Goal: Submit feedback/report problem: Submit feedback/report problem

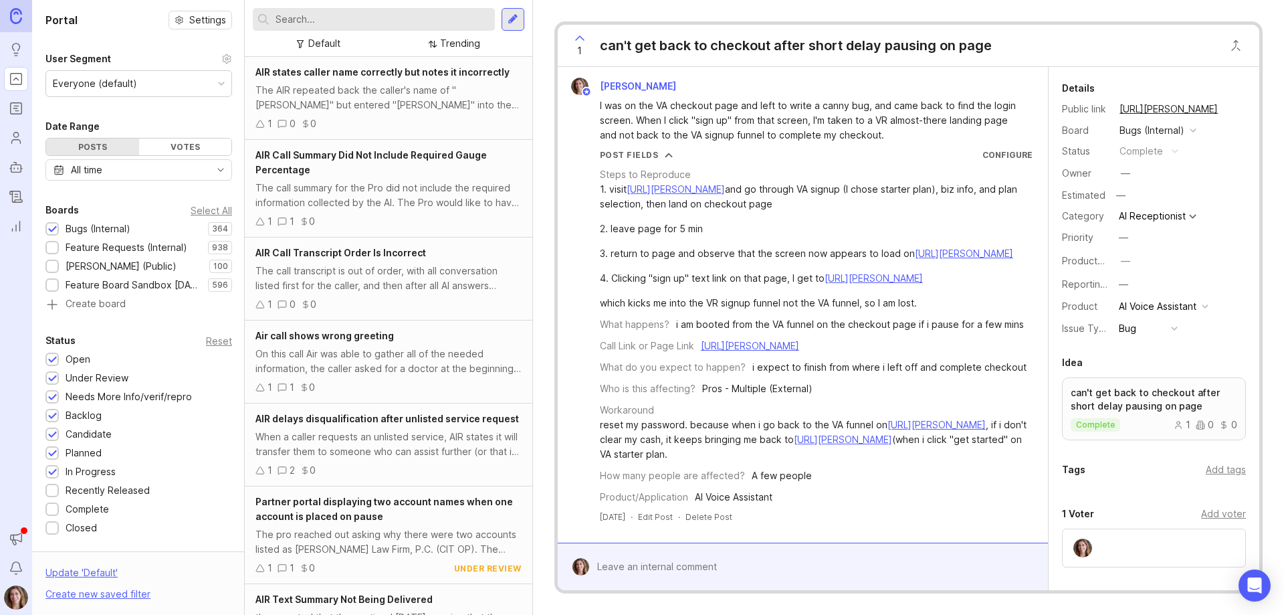
click at [513, 23] on div at bounding box center [513, 19] width 11 height 12
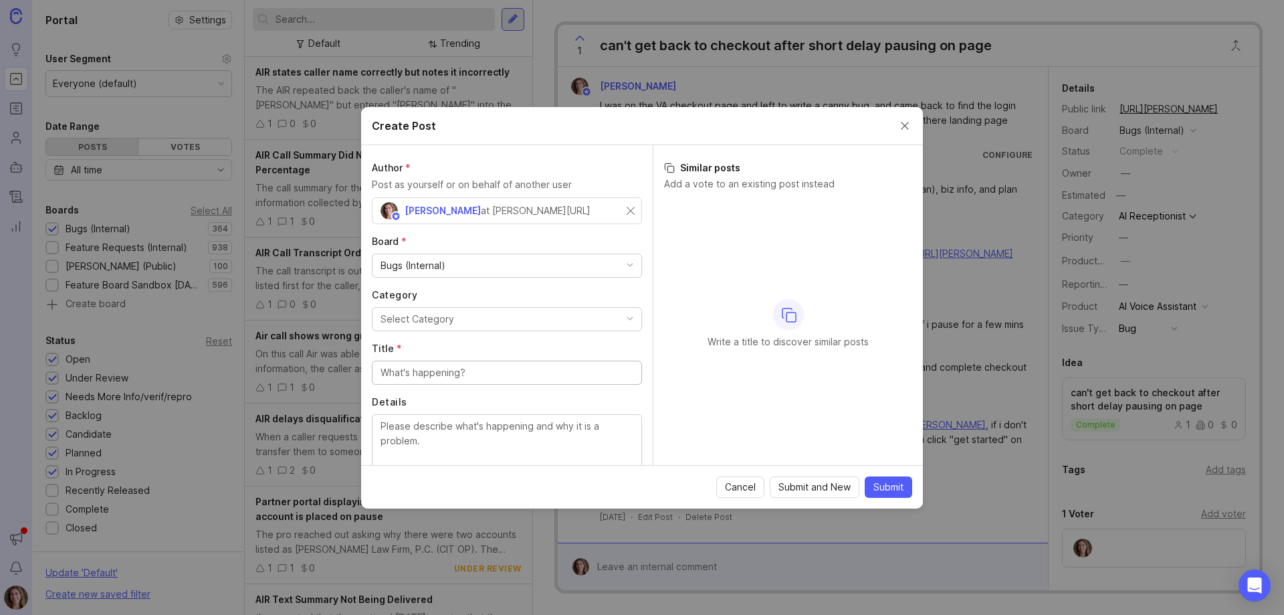
click at [448, 322] on div "Select Category" at bounding box center [418, 319] width 74 height 15
click at [431, 371] on input "Title *" at bounding box center [507, 372] width 253 height 15
type input "discount appears incorrect on invoices to pros"
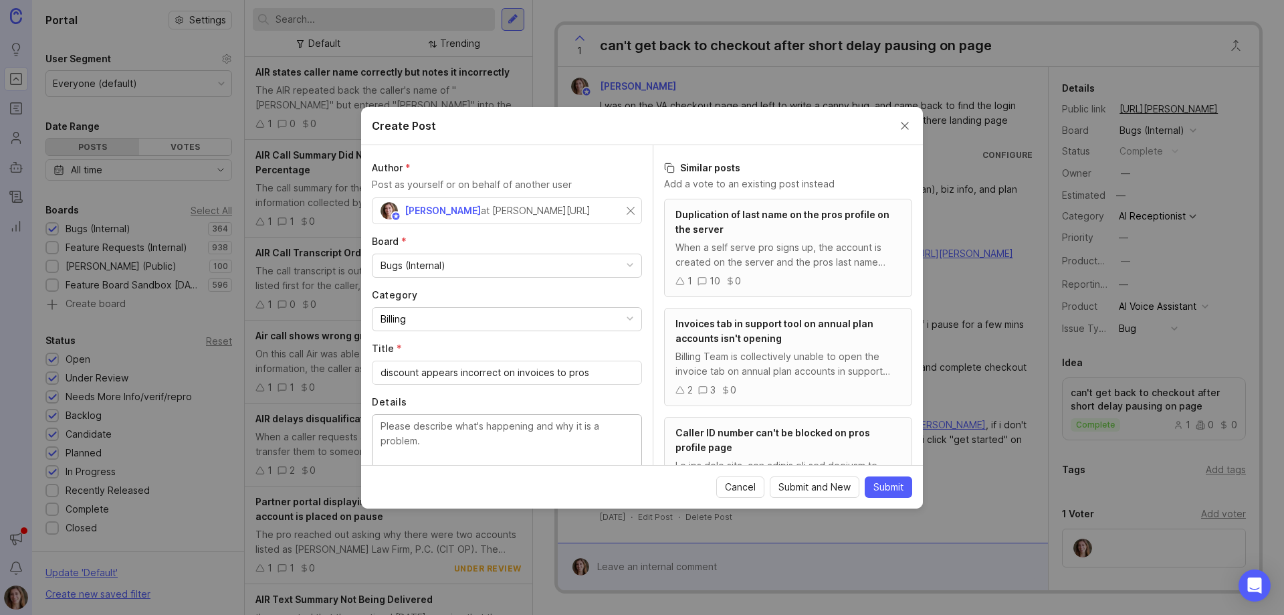
click at [465, 423] on textarea "Details" at bounding box center [507, 441] width 253 height 44
paste textarea "[URL][PERSON_NAME]"
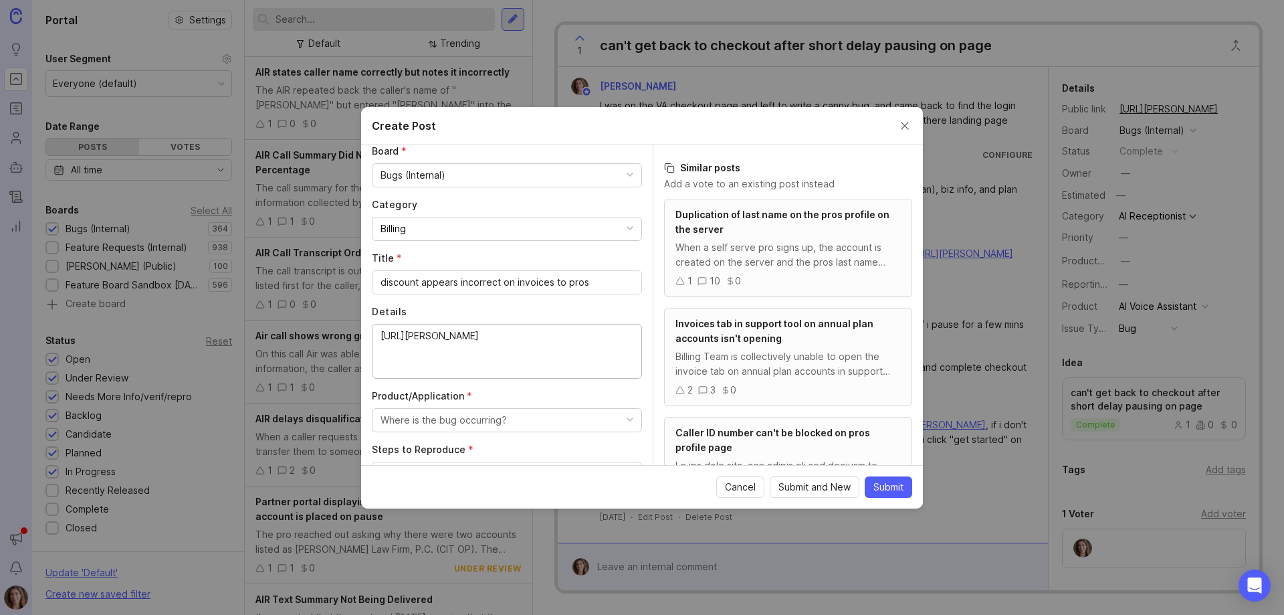
scroll to position [268, 0]
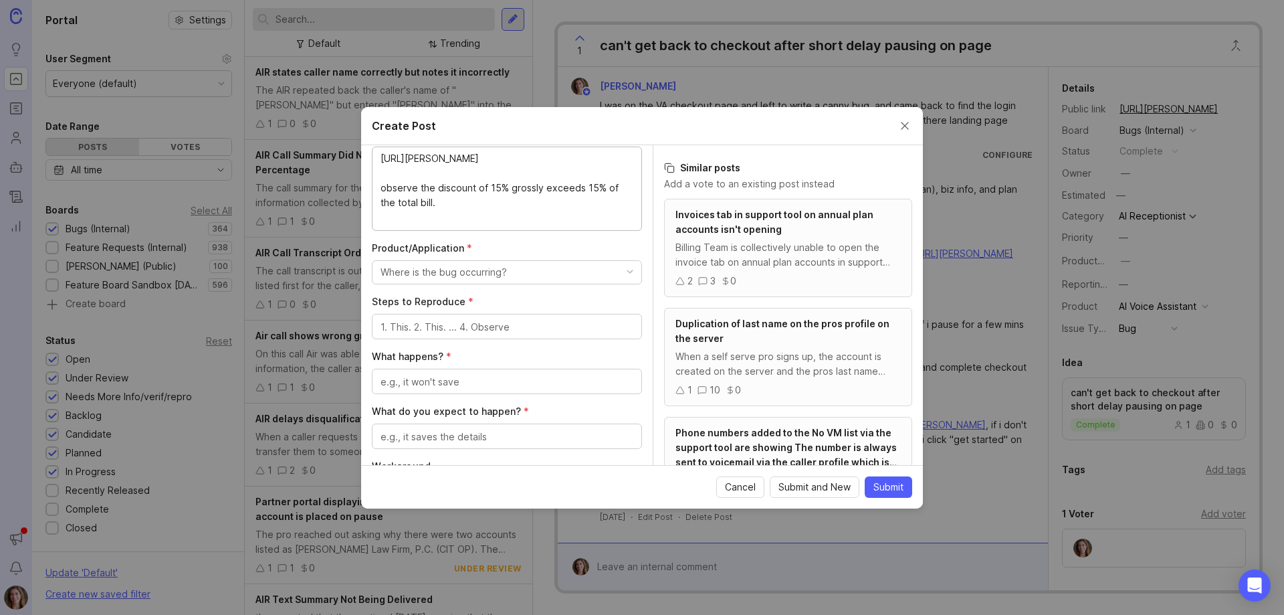
type textarea "[URL][PERSON_NAME] observe the discount of 15% grossly exceeds 15% of the total…"
click at [536, 276] on button "Where is the bug occurring?" at bounding box center [507, 272] width 270 height 24
click at [443, 378] on li "Other" at bounding box center [502, 383] width 260 height 25
click at [440, 321] on textarea "Steps to Reproduce *" at bounding box center [507, 327] width 253 height 15
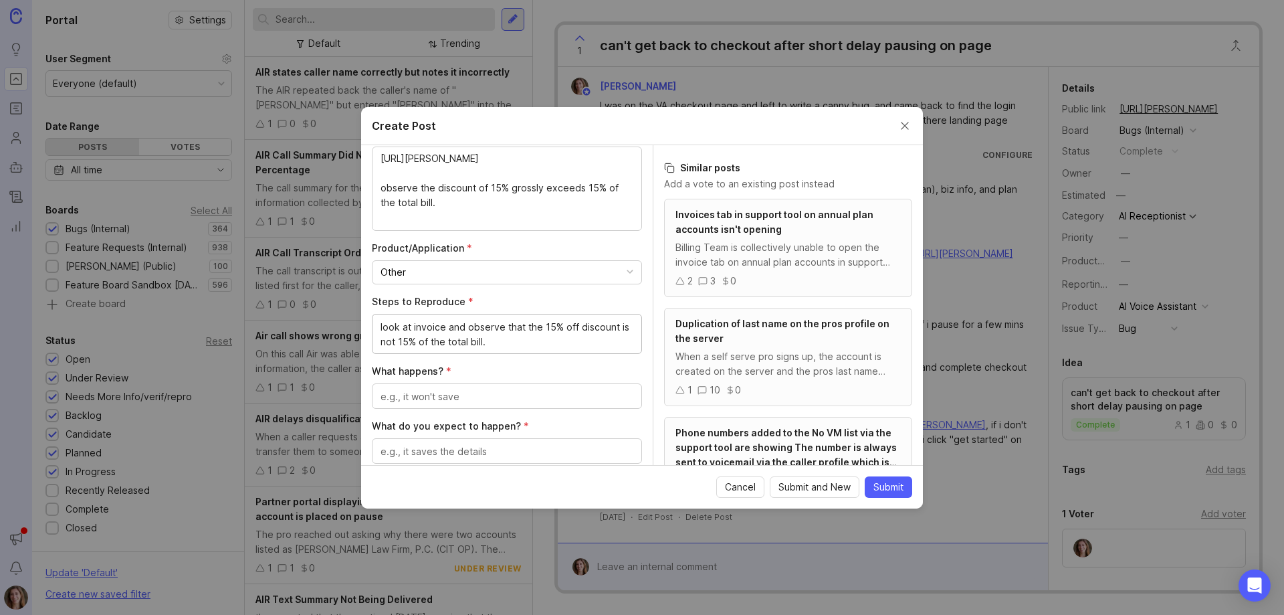
click at [636, 331] on div "Author * Post as yourself or on behalf of another user [PERSON_NAME] at [PERSON…" at bounding box center [507, 305] width 292 height 320
click at [630, 330] on div "look at invoice and observe that the 15% off discount is not 15% of the total b…" at bounding box center [507, 334] width 270 height 40
click at [616, 326] on textarea "look at invoice and observe that the 15% off discount is not 15% of the total b…" at bounding box center [507, 334] width 253 height 29
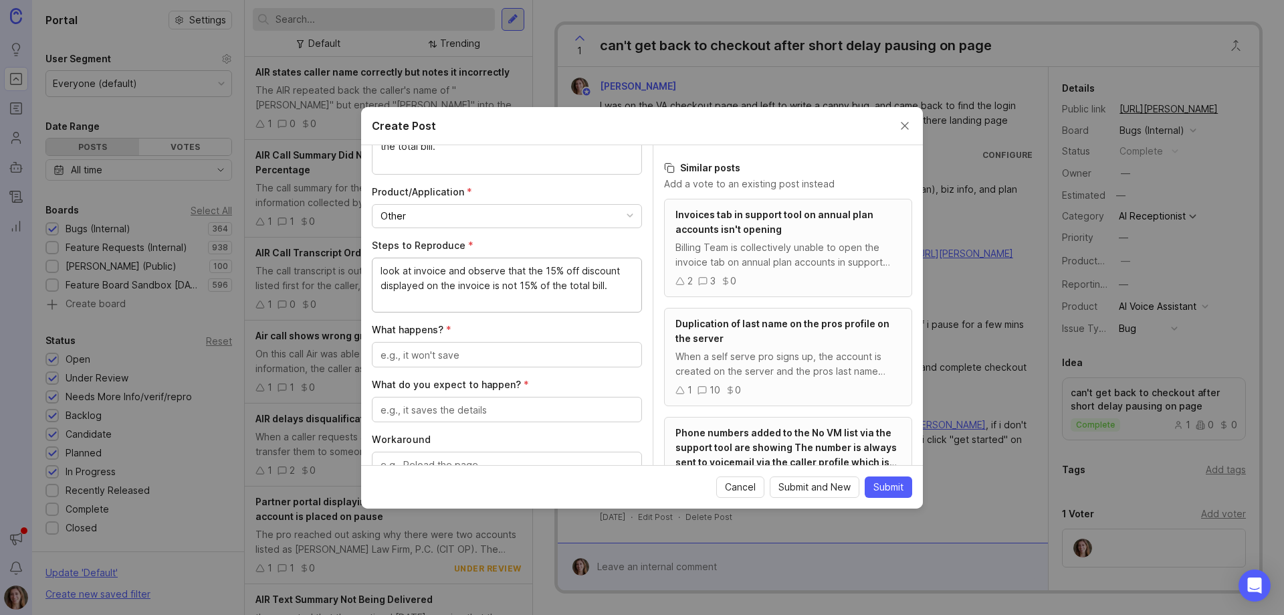
scroll to position [401, 0]
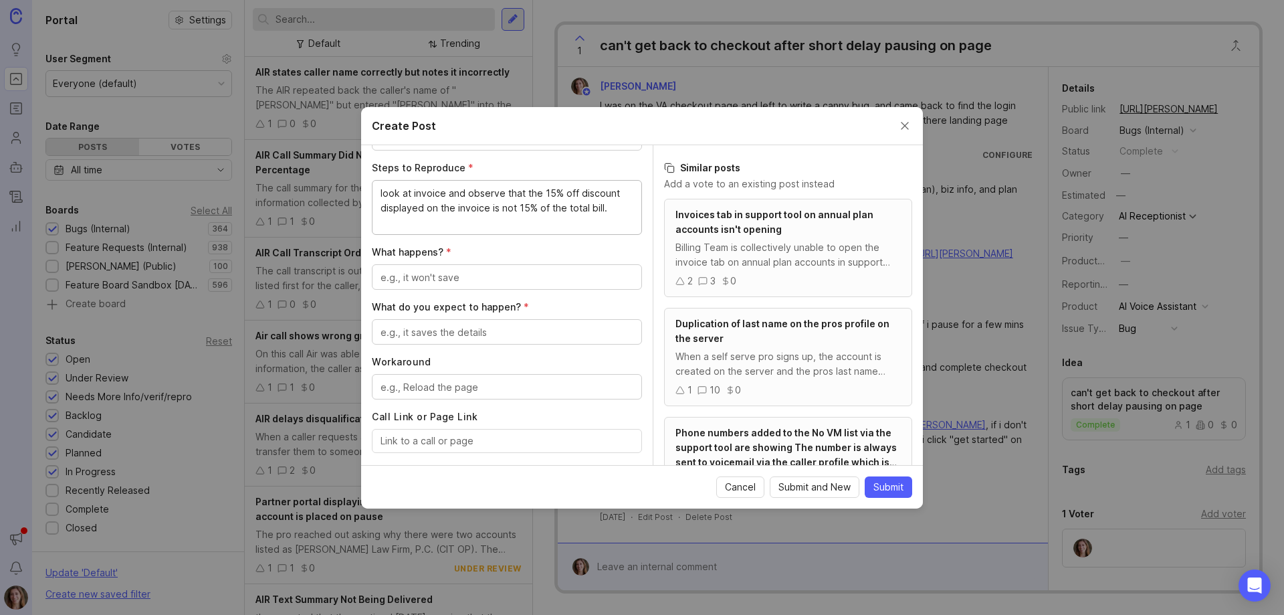
type textarea "look at invoice and observe that the 15% off discount displayed on the invoice …"
click at [447, 276] on textarea "What happens? *" at bounding box center [507, 277] width 253 height 15
type textarea "it's misinformation"
click at [465, 337] on textarea "What do you expect to happen? *" at bounding box center [507, 332] width 253 height 15
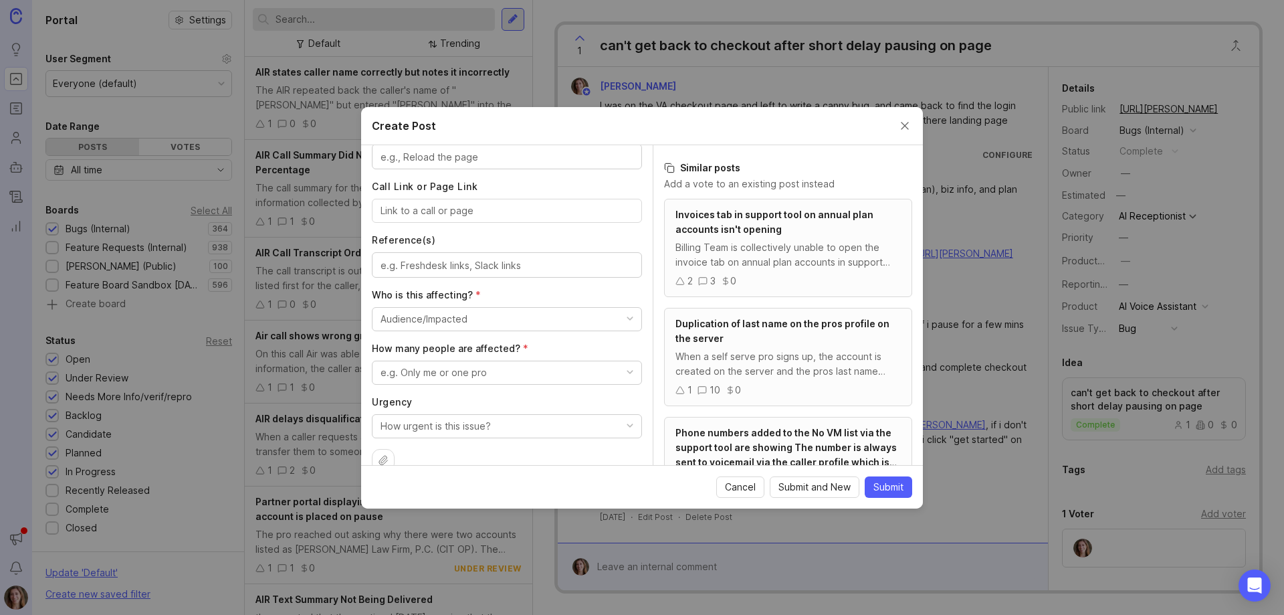
scroll to position [669, 0]
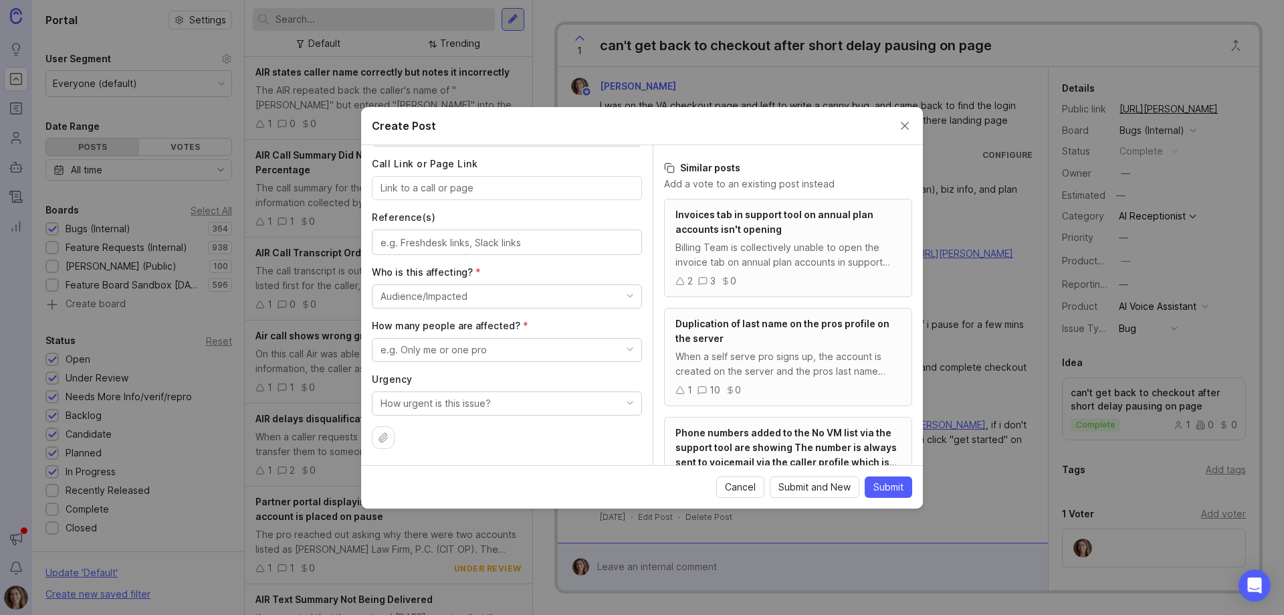
type textarea "that 15% of the total is the number (value of discount) displayed on the invoice"
click at [450, 307] on button "Audience/Impacted" at bounding box center [507, 296] width 270 height 24
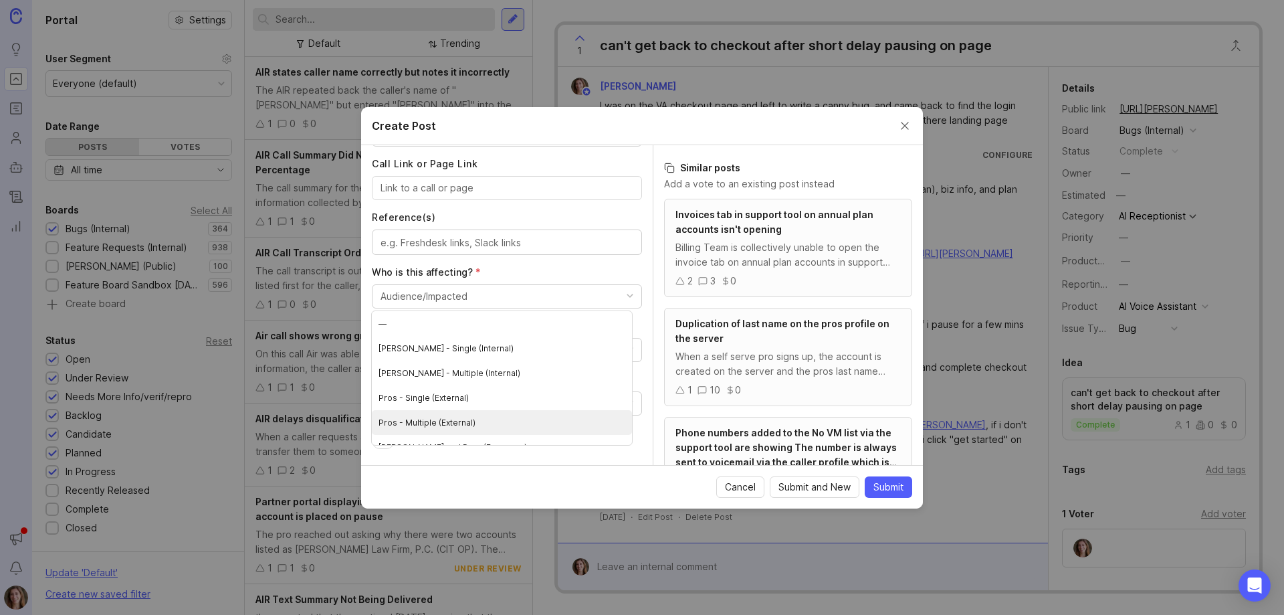
click at [476, 422] on \(External\) "Pros - Multiple (External)" at bounding box center [502, 422] width 260 height 25
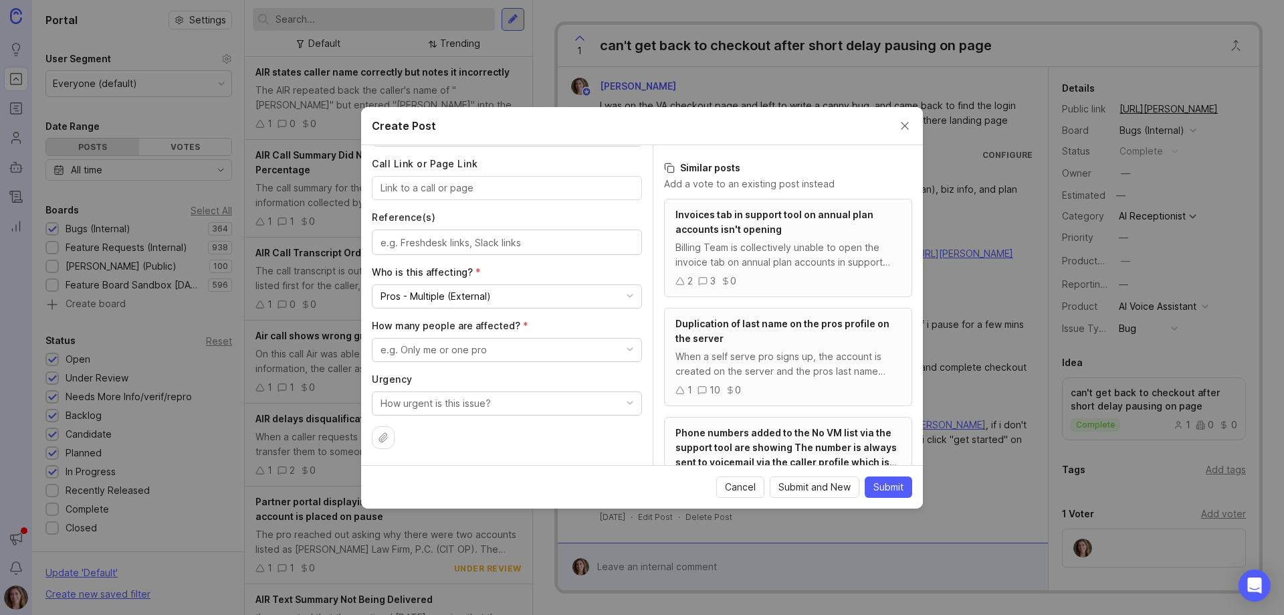
click at [483, 300] on div "Pros - Multiple (External)" at bounding box center [436, 296] width 110 height 15
click at [481, 420] on \(Everyone\) "[PERSON_NAME] and Pros (Everyone)" at bounding box center [502, 422] width 260 height 25
click at [474, 295] on div "[PERSON_NAME] and Pros (Everyone)" at bounding box center [465, 296] width 169 height 15
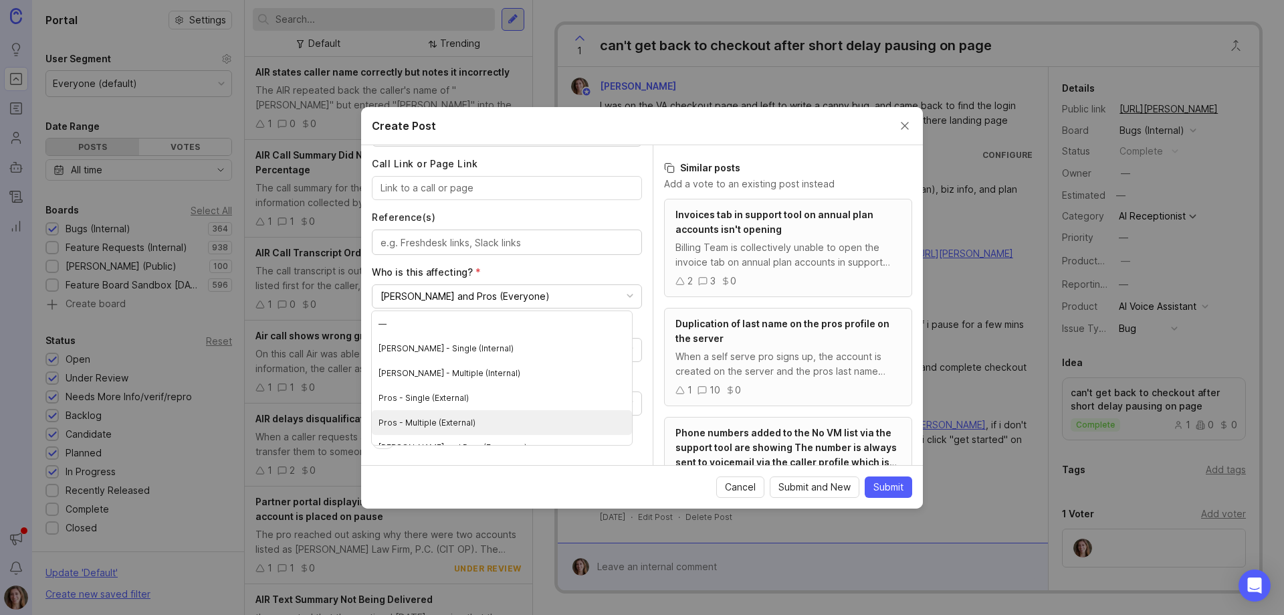
click at [455, 421] on \(External\) "Pros - Multiple (External)" at bounding box center [502, 422] width 260 height 25
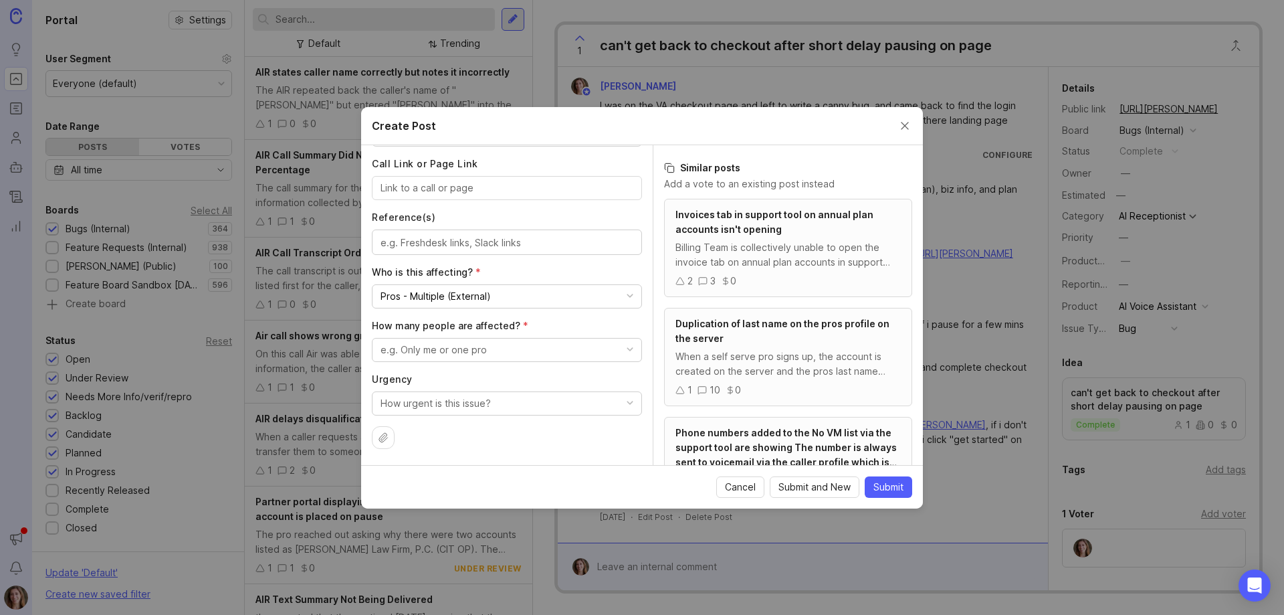
click at [512, 344] on button "e.g. Only me or one pro" at bounding box center [507, 350] width 270 height 24
click at [478, 430] on people "A few people" at bounding box center [502, 426] width 260 height 25
click at [498, 407] on button "How urgent is this issue?" at bounding box center [507, 403] width 270 height 24
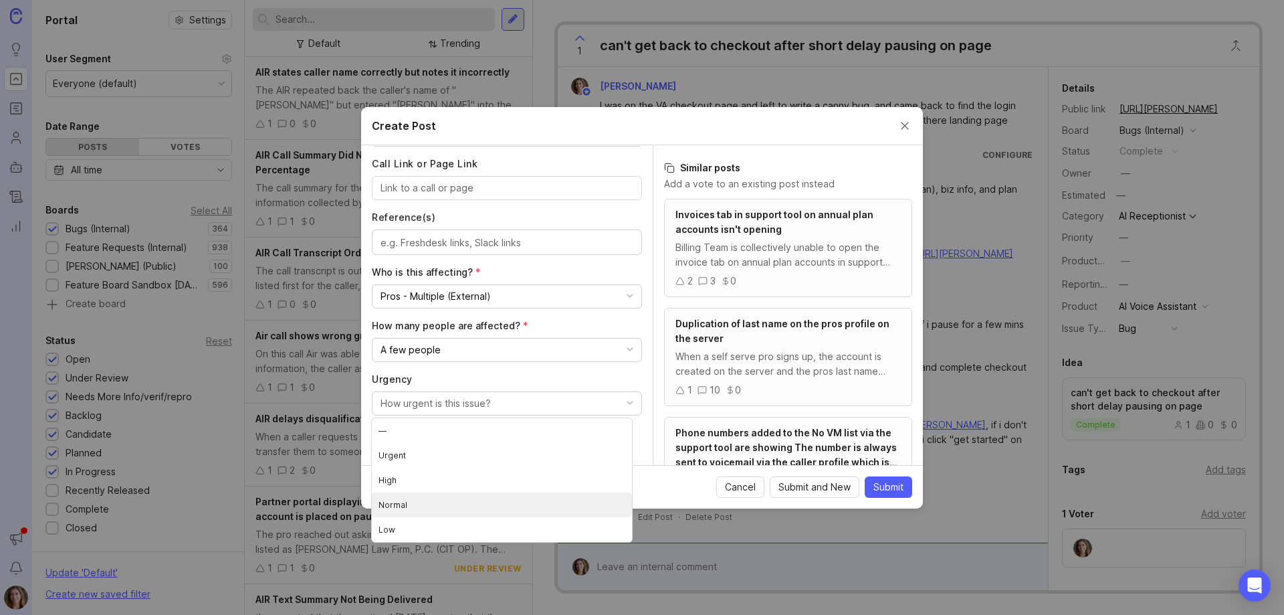
click at [470, 505] on li "Normal" at bounding box center [502, 504] width 260 height 25
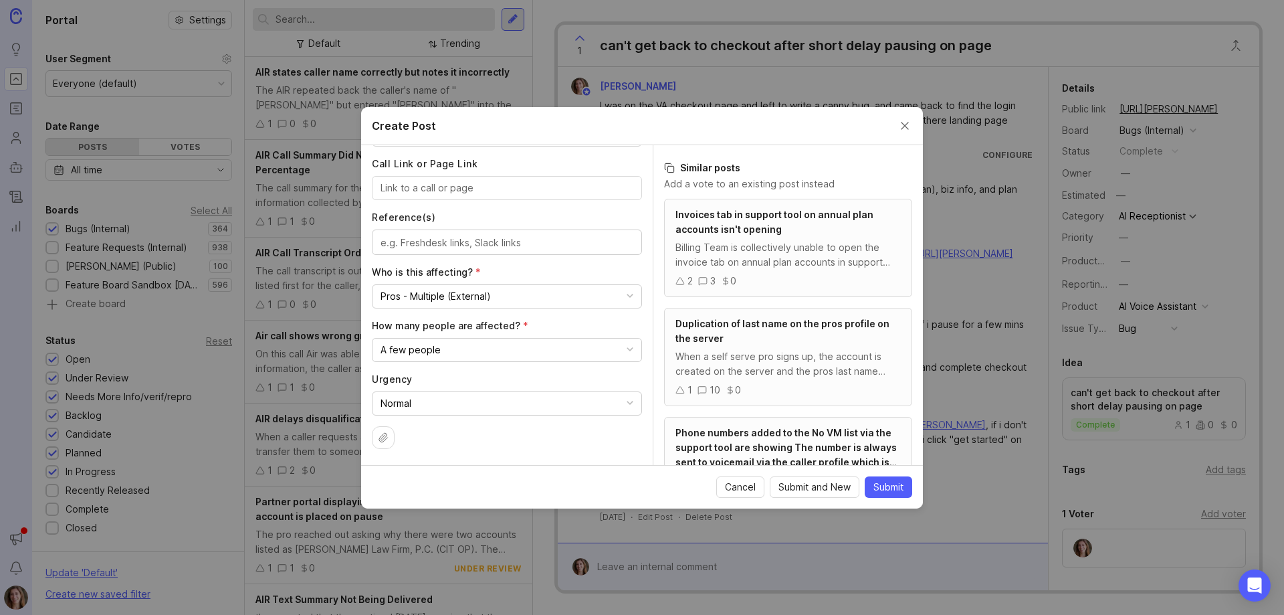
click at [375, 439] on div at bounding box center [383, 437] width 23 height 23
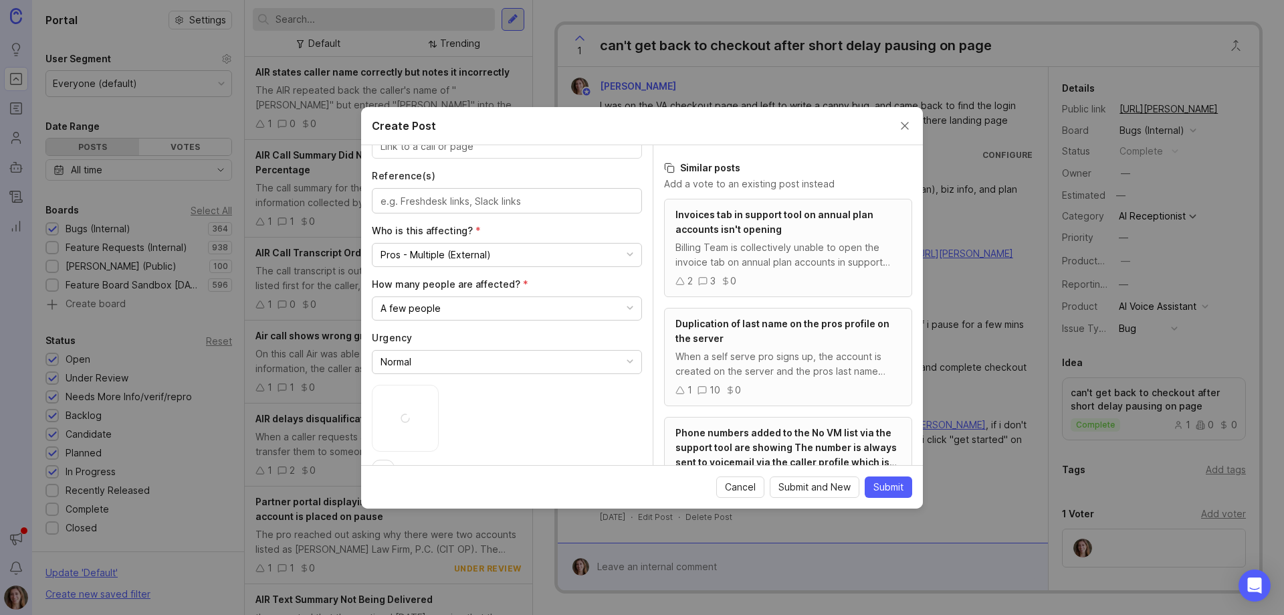
scroll to position [744, 0]
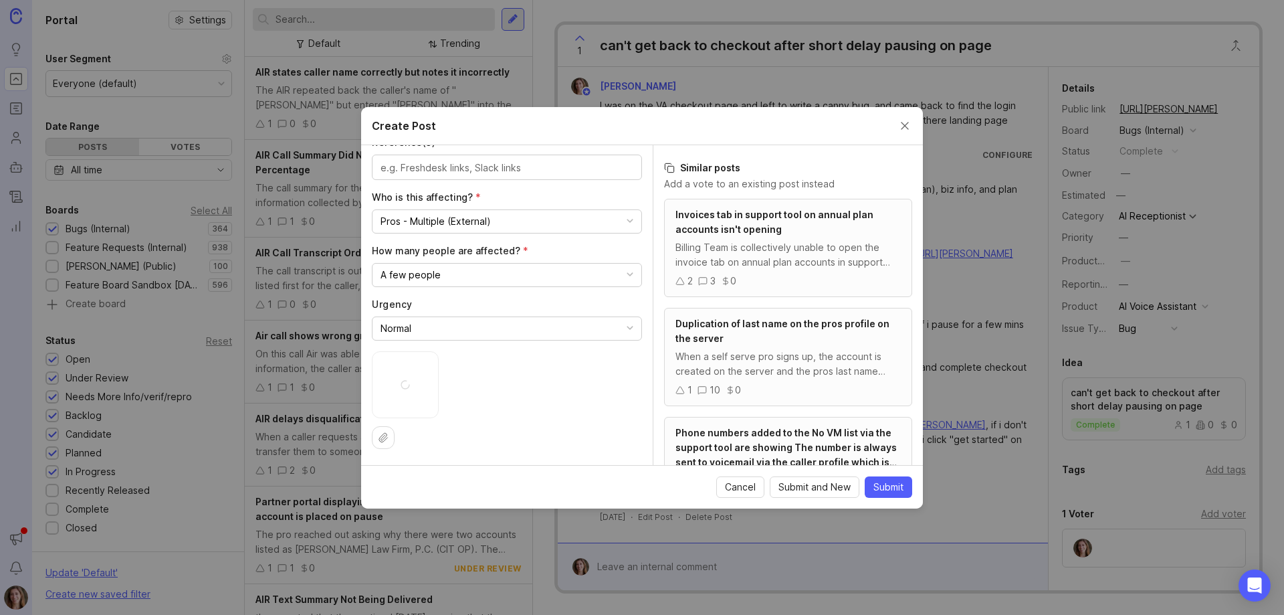
click at [379, 444] on div at bounding box center [383, 437] width 23 height 23
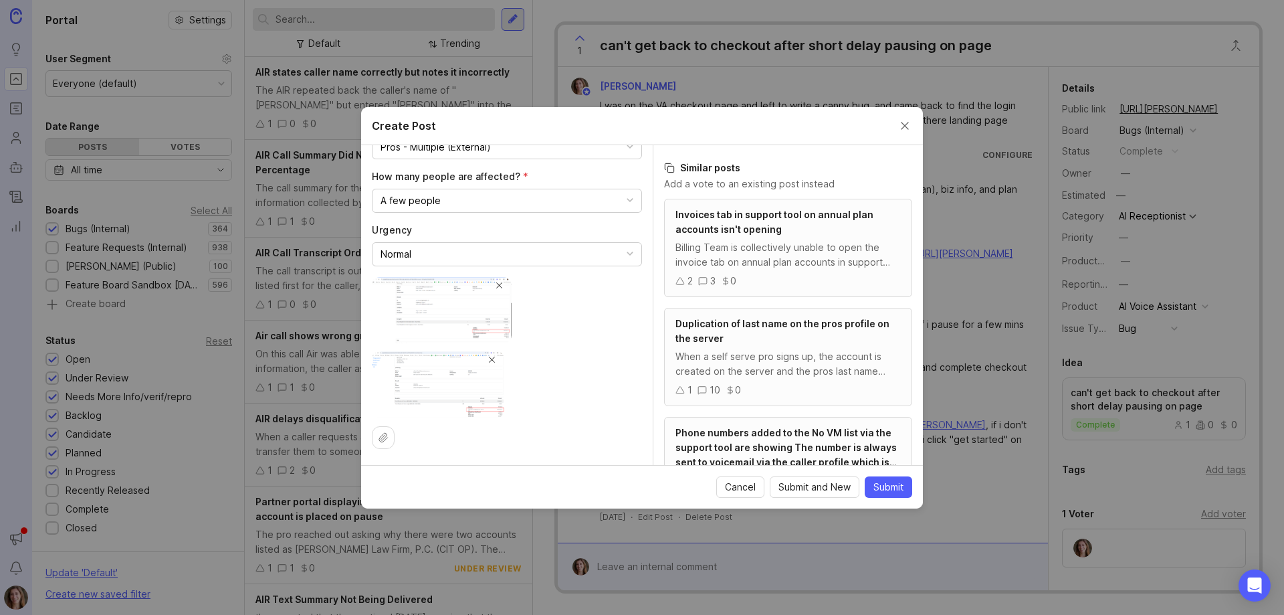
click at [405, 373] on img at bounding box center [438, 384] width 132 height 67
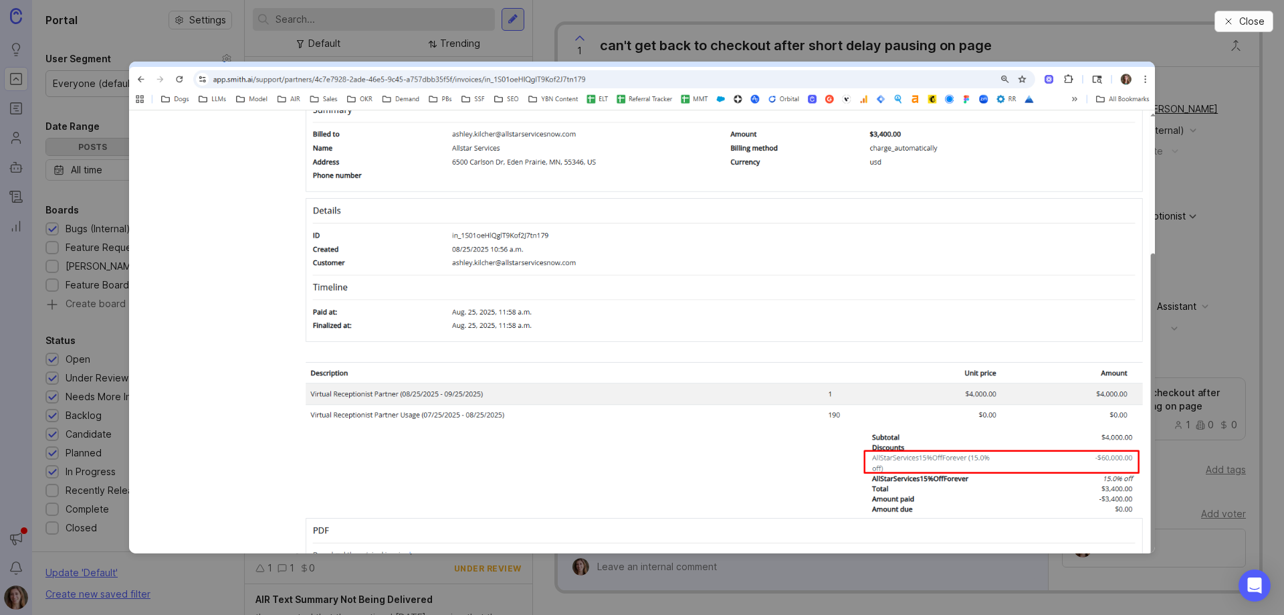
click at [1262, 19] on span "Close" at bounding box center [1252, 21] width 25 height 13
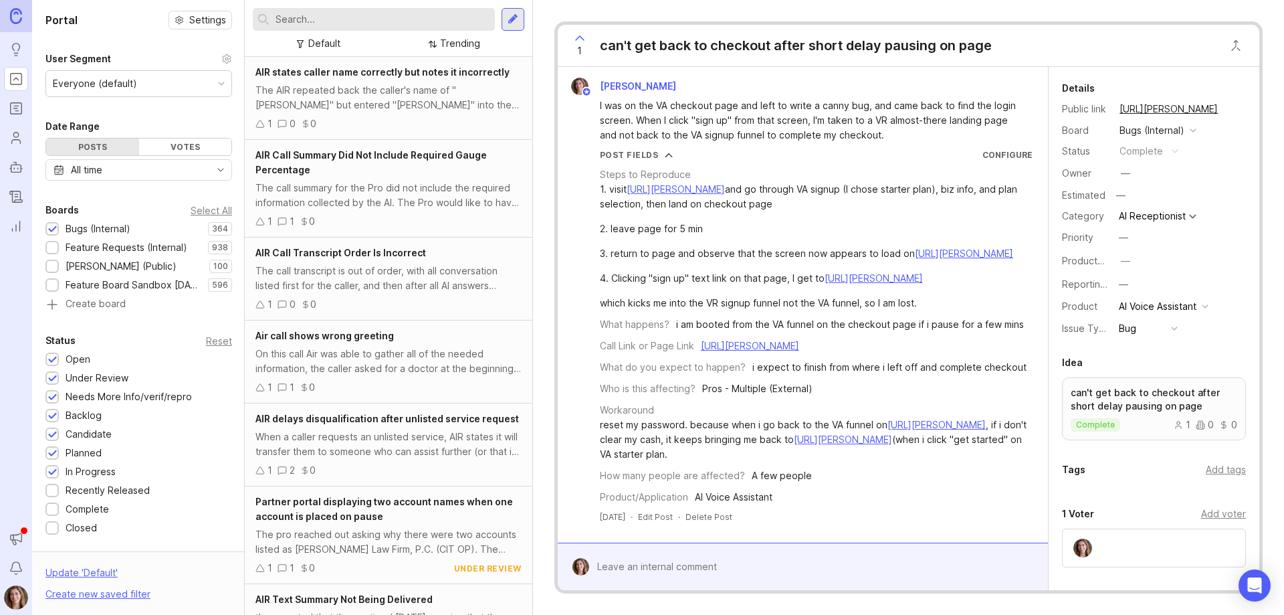
click at [519, 21] on div at bounding box center [513, 19] width 23 height 23
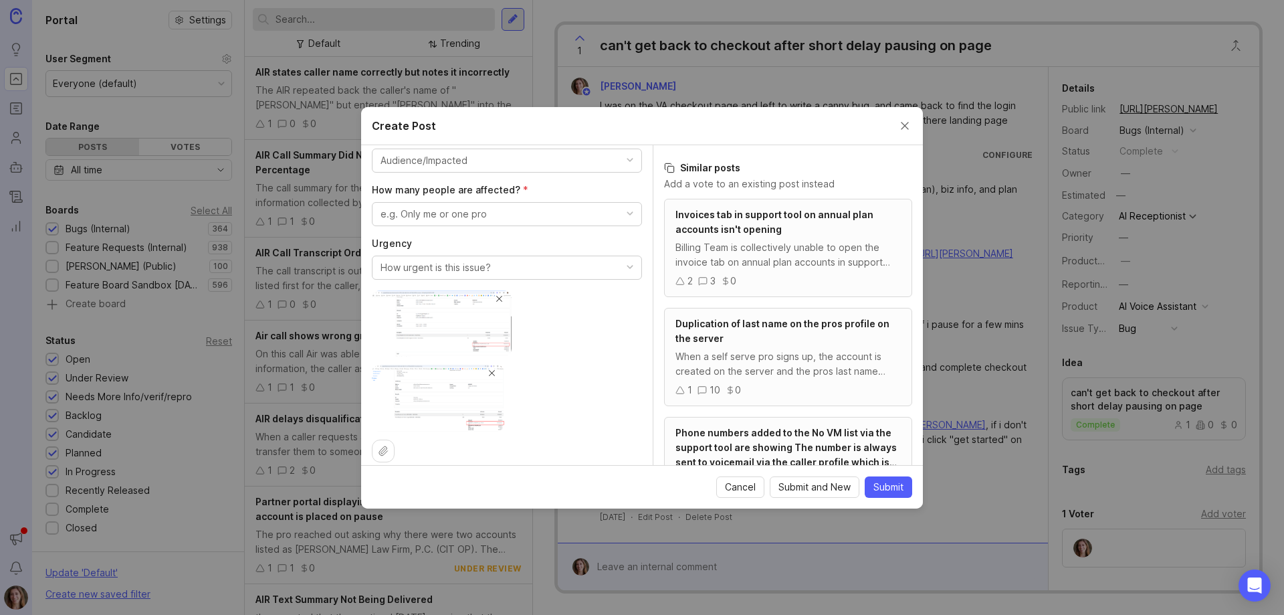
scroll to position [774, 0]
click at [902, 492] on span "Submit" at bounding box center [889, 486] width 30 height 13
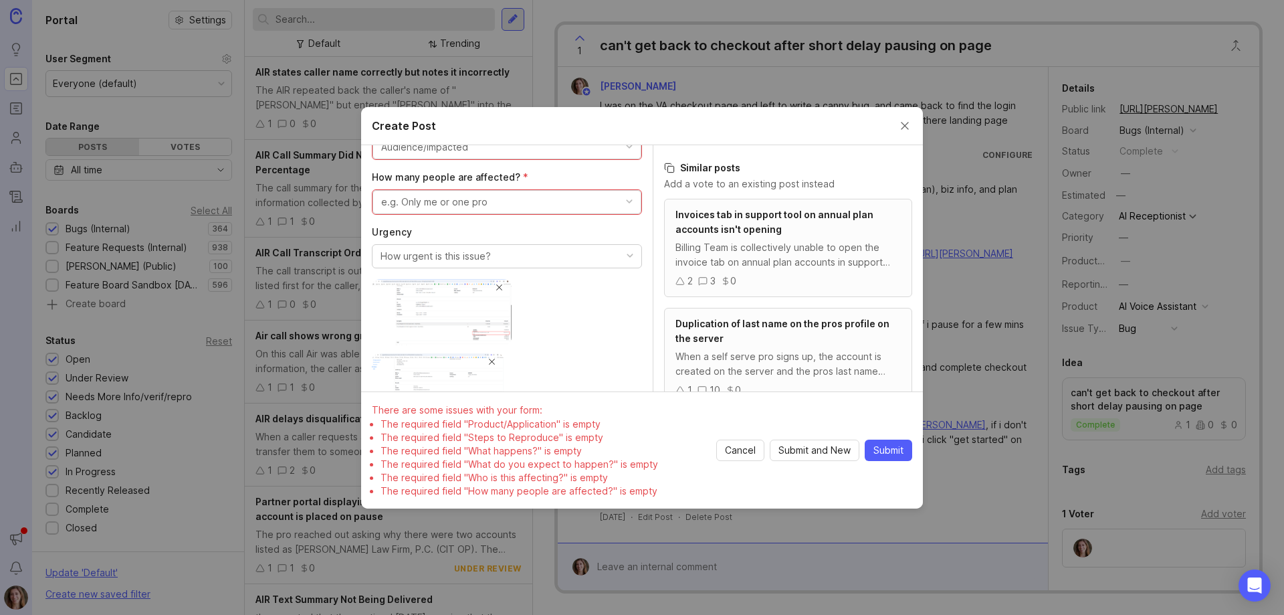
click at [498, 201] on button "e.g. Only me or one pro" at bounding box center [507, 202] width 269 height 24
click at [445, 278] on people "A few people" at bounding box center [502, 278] width 259 height 25
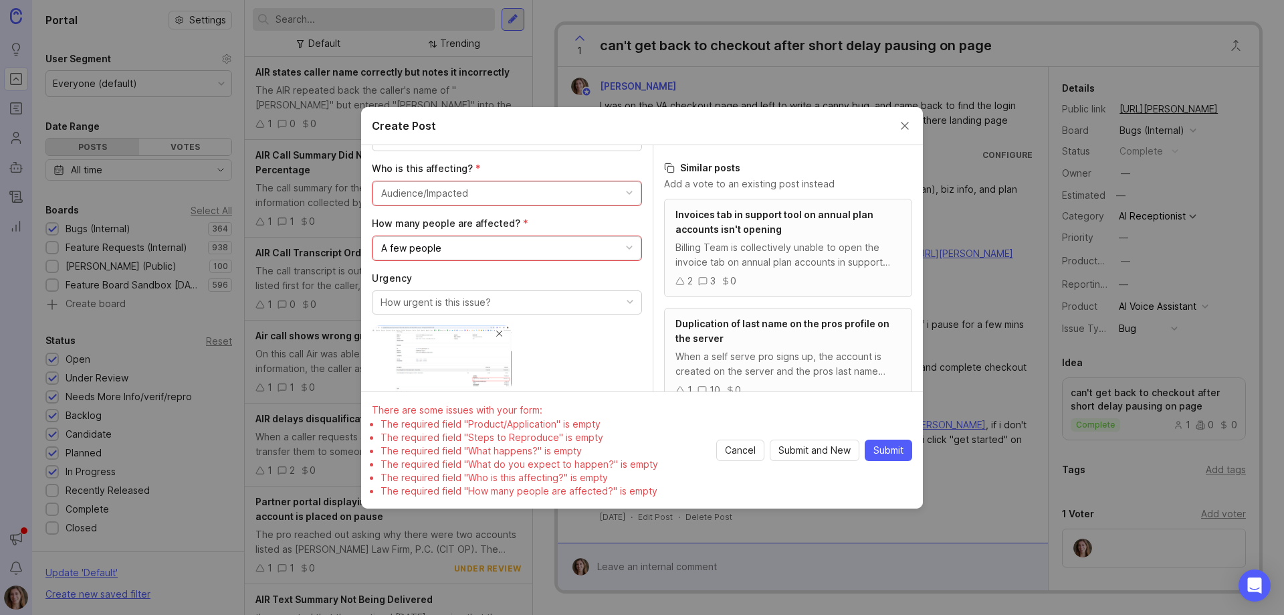
scroll to position [709, 0]
click at [446, 212] on div "Audience/Impacted" at bounding box center [424, 214] width 87 height 15
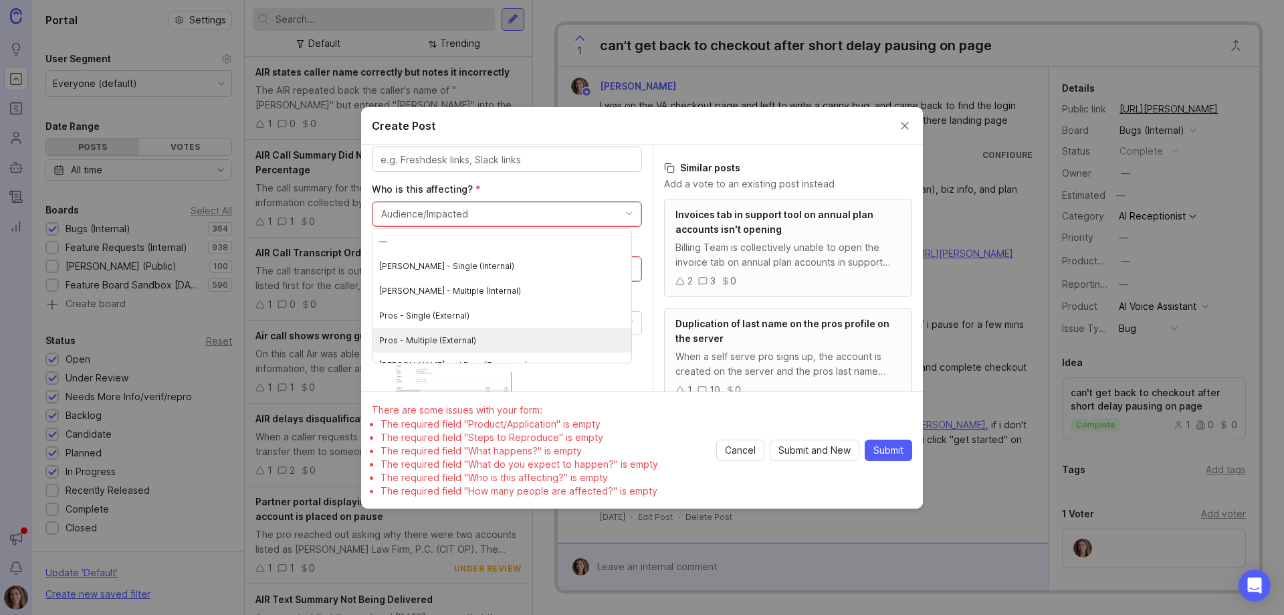
click at [464, 336] on \(External\) "Pros - Multiple (External)" at bounding box center [502, 340] width 259 height 25
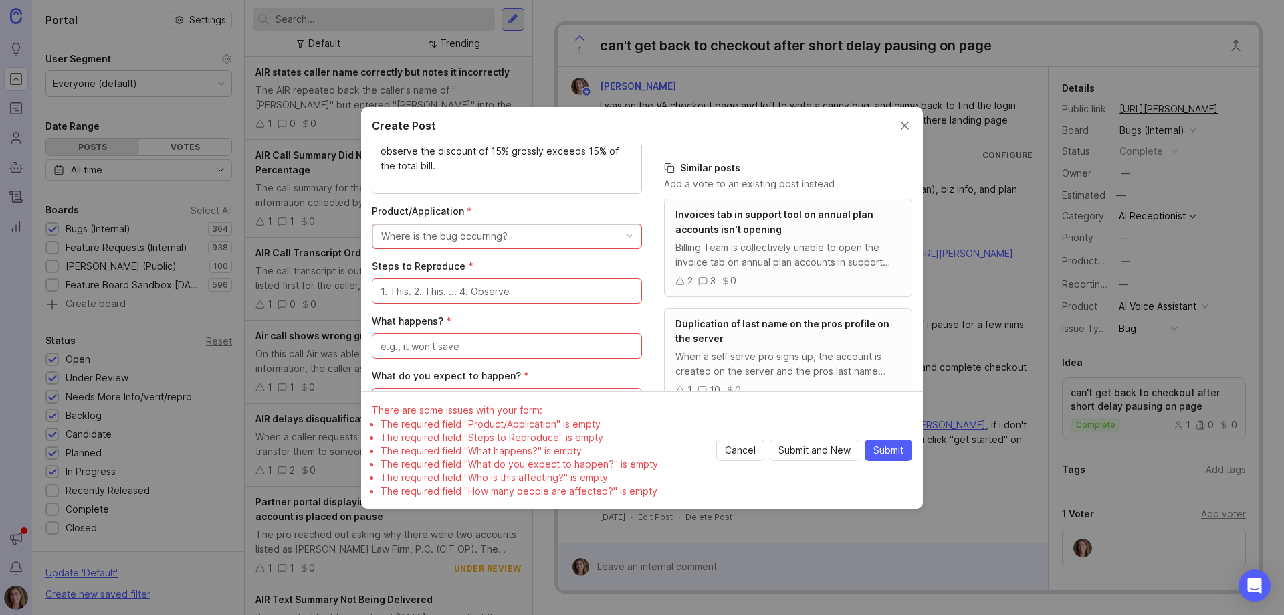
scroll to position [316, 0]
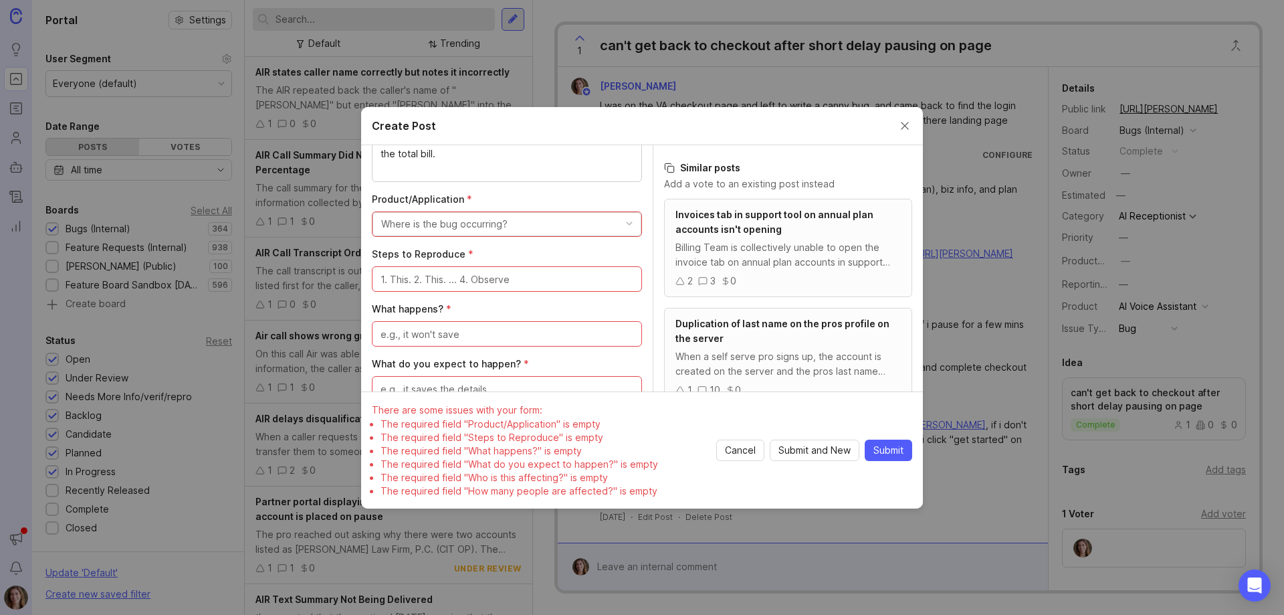
click at [423, 272] on textarea "Steps to Reproduce *" at bounding box center [507, 279] width 253 height 15
click at [425, 214] on button "Where is the bug occurring?" at bounding box center [507, 224] width 269 height 24
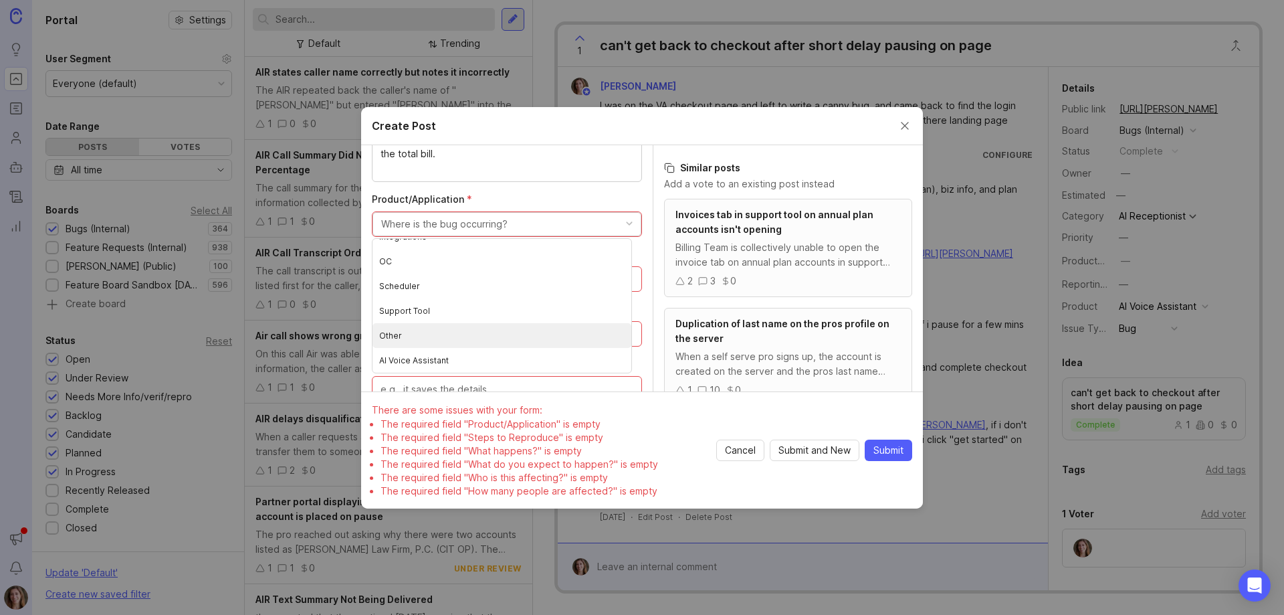
click at [421, 335] on li "Other" at bounding box center [502, 335] width 259 height 25
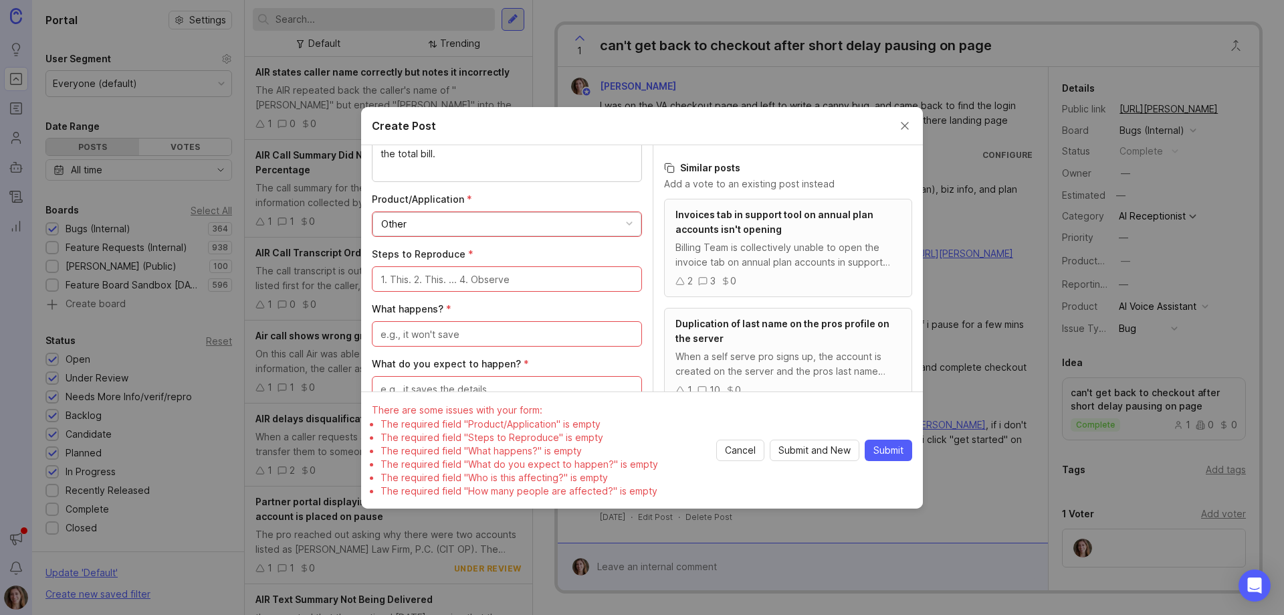
click at [449, 279] on textarea "Steps to Reproduce *" at bounding box center [507, 279] width 253 height 15
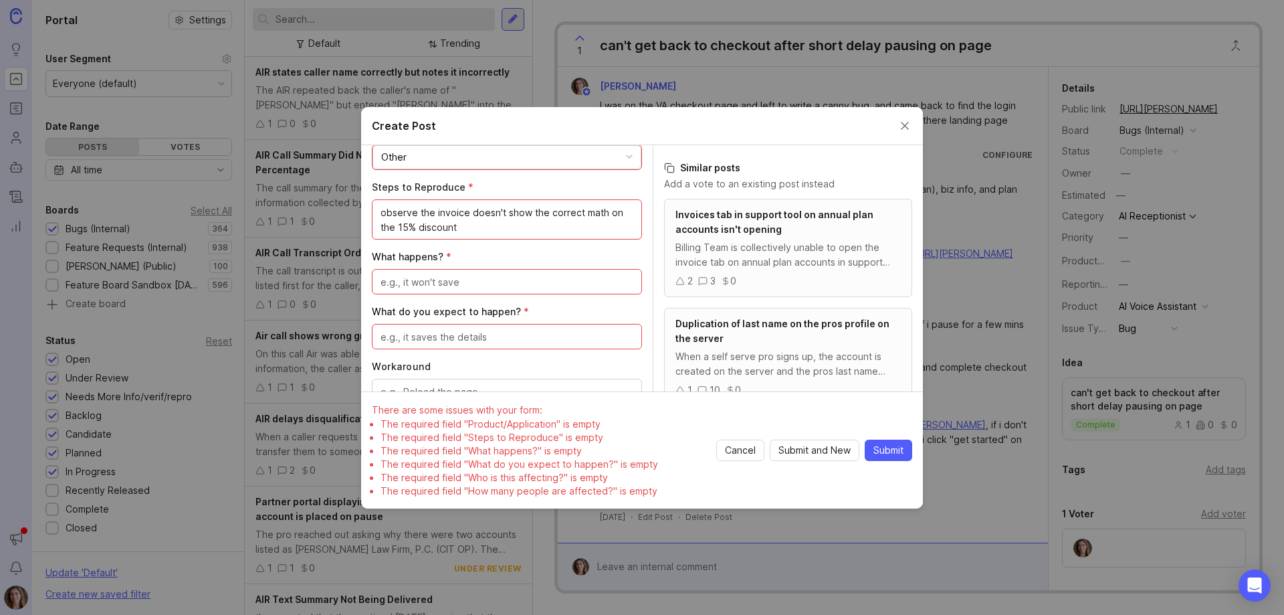
type textarea "observe the invoice doesn't show the correct math on the 15% discount"
click at [456, 281] on textarea "What happens? *" at bounding box center [507, 282] width 253 height 15
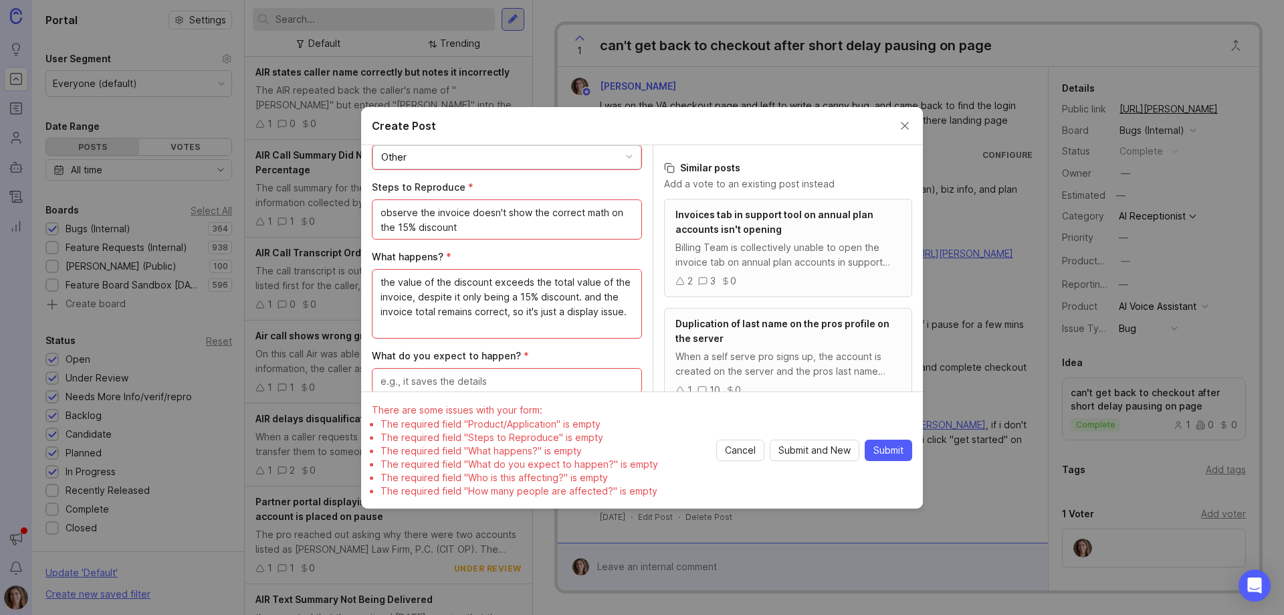
type textarea "the value of the discount exceeds the total value of the invoice, despite it on…"
click at [474, 379] on textarea "What do you expect to happen? *" at bounding box center [507, 381] width 253 height 15
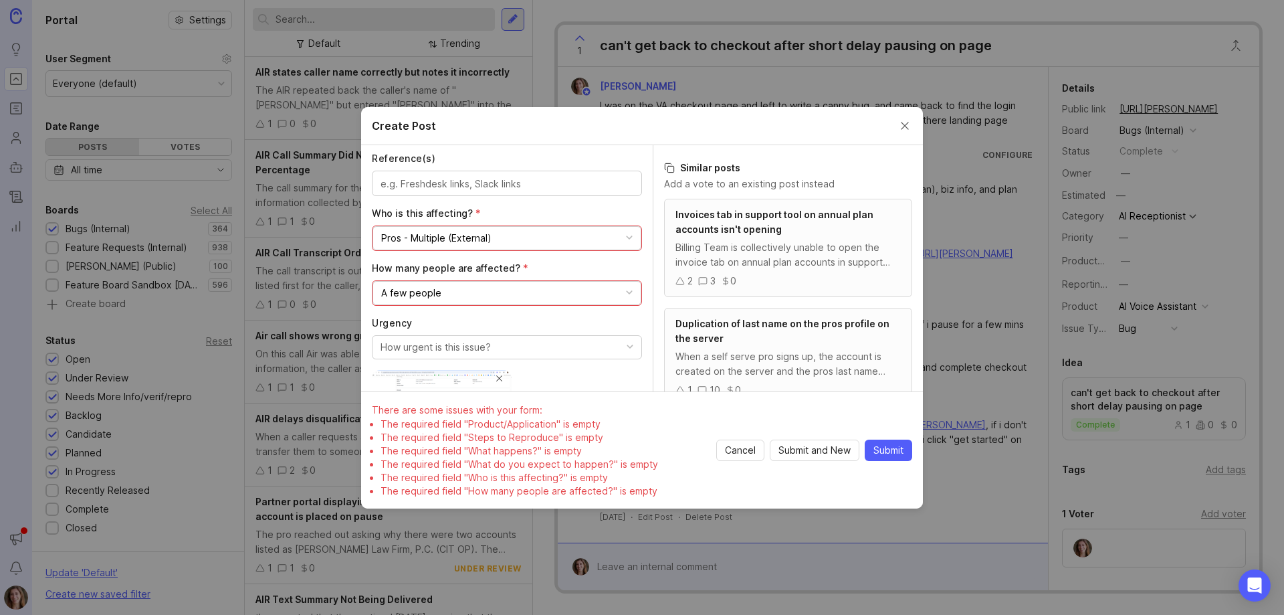
scroll to position [925, 0]
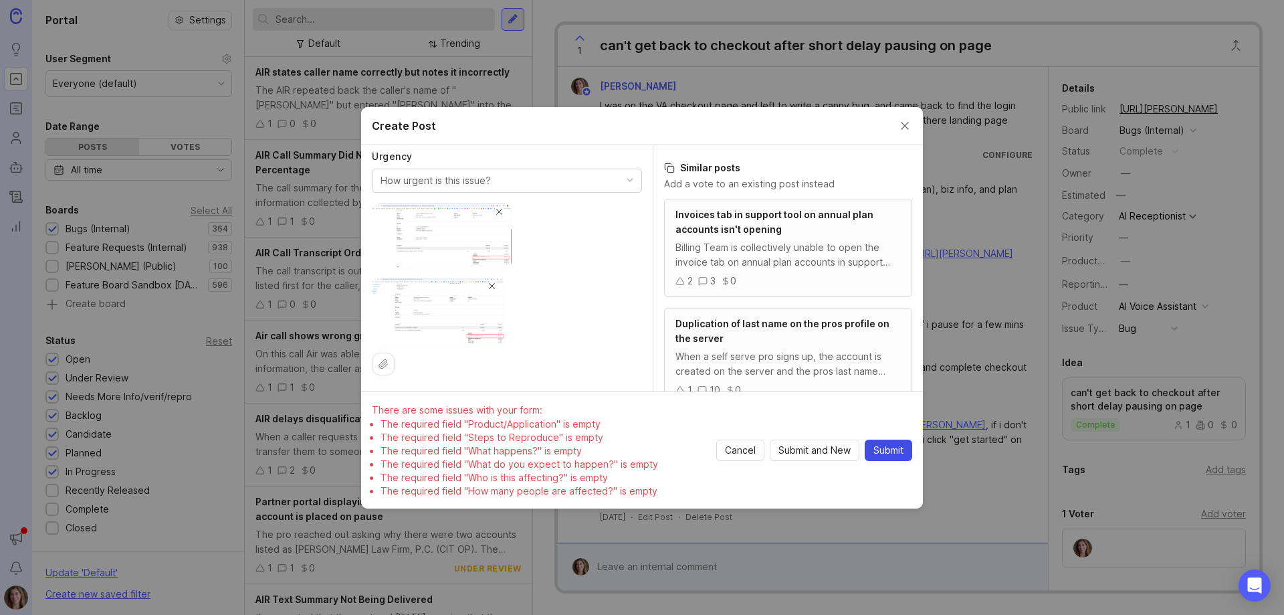
type textarea "the value of the discount matches the equation of % discount x total cost"
click at [882, 450] on span "Submit" at bounding box center [889, 450] width 30 height 13
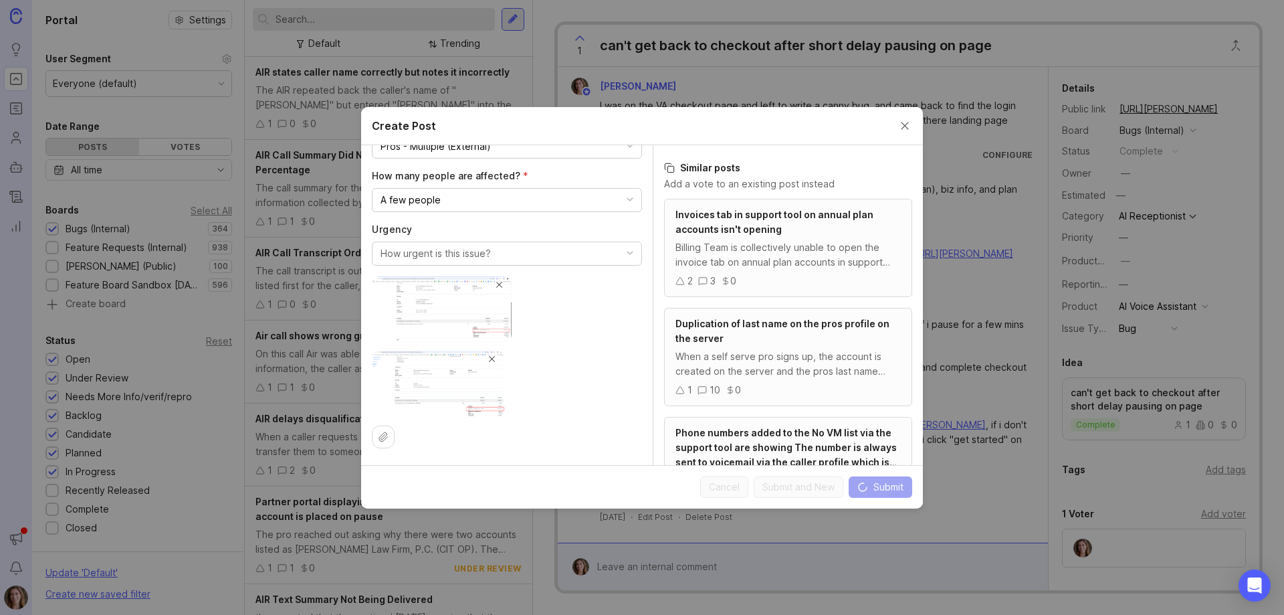
scroll to position [848, 0]
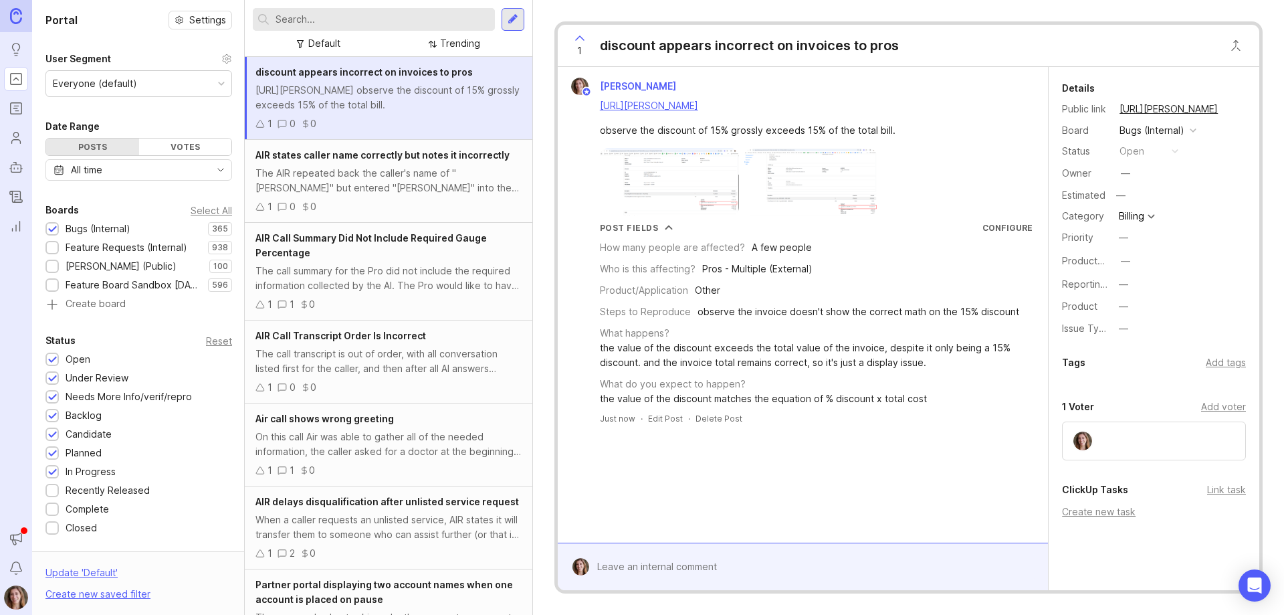
click at [749, 41] on div "discount appears incorrect on invoices to pros" at bounding box center [749, 45] width 299 height 19
click at [778, 45] on div "discount appears incorrect on invoices to pros" at bounding box center [749, 45] width 299 height 19
click at [789, 221] on div "[PERSON_NAME] [URL][PERSON_NAME] observe the discount of 15% grossly exceeds 15…" at bounding box center [803, 251] width 480 height 347
drag, startPoint x: 684, startPoint y: 368, endPoint x: 684, endPoint y: 375, distance: 7.4
click at [684, 369] on div "the value of the discount exceeds the total value of the invoice, despite it on…" at bounding box center [816, 355] width 433 height 29
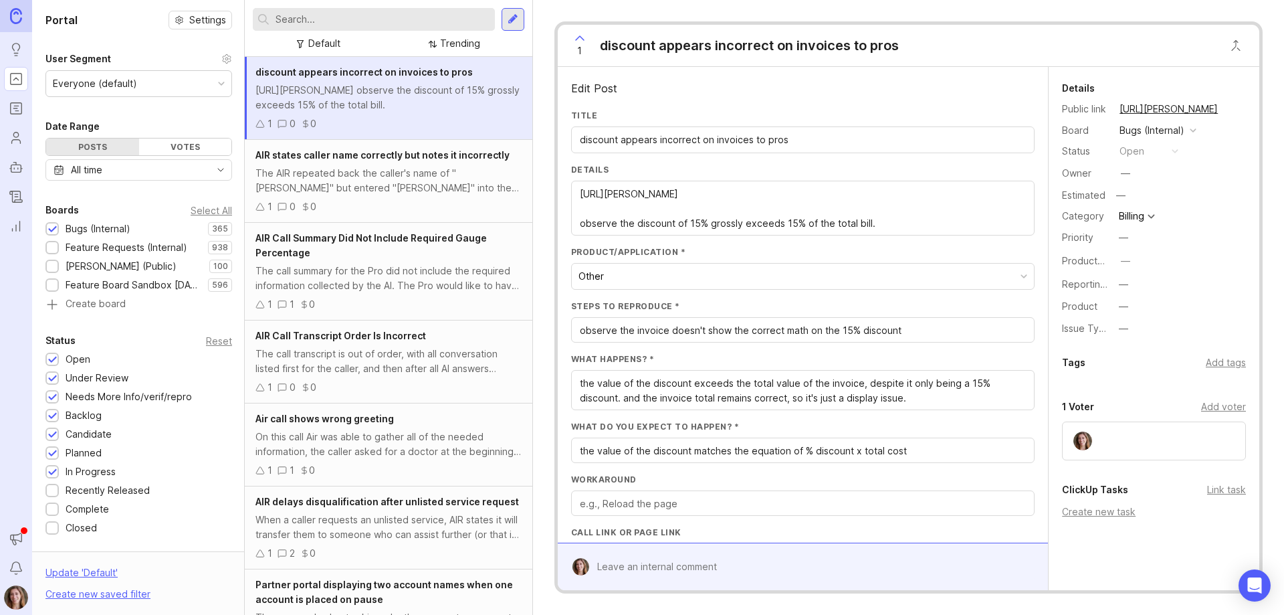
click at [652, 138] on input "discount appears incorrect on invoices to pros" at bounding box center [803, 139] width 446 height 15
click at [631, 140] on input "discount appears incorrect on invoices to pros" at bounding box center [803, 139] width 446 height 15
click at [674, 143] on input "discount appears incorrect on invoices to pros" at bounding box center [803, 139] width 446 height 15
click at [696, 142] on input "discount appears incorrect on invoices to pros" at bounding box center [803, 139] width 446 height 15
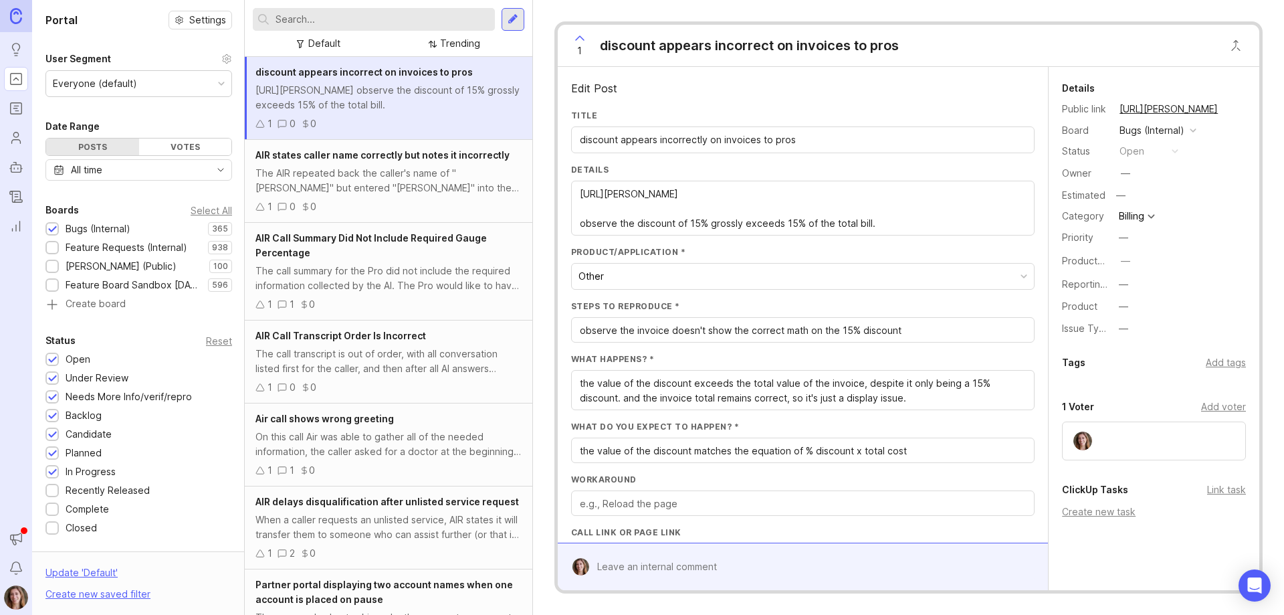
click at [756, 135] on input "discount appears incorrectly on invoices to pros" at bounding box center [803, 139] width 446 height 15
click at [829, 140] on input "discount appears incorrectly on invoices to pros" at bounding box center [803, 139] width 446 height 15
type input "discount appears incorrectly on invoices to pros"
click at [858, 227] on textarea "[URL][PERSON_NAME] observe the discount of 15% grossly exceeds 15% of the total…" at bounding box center [803, 209] width 446 height 44
click at [890, 227] on textarea "[URL][PERSON_NAME] observe the discount of 15% grossly exceeds 15% of the total…" at bounding box center [803, 209] width 446 height 44
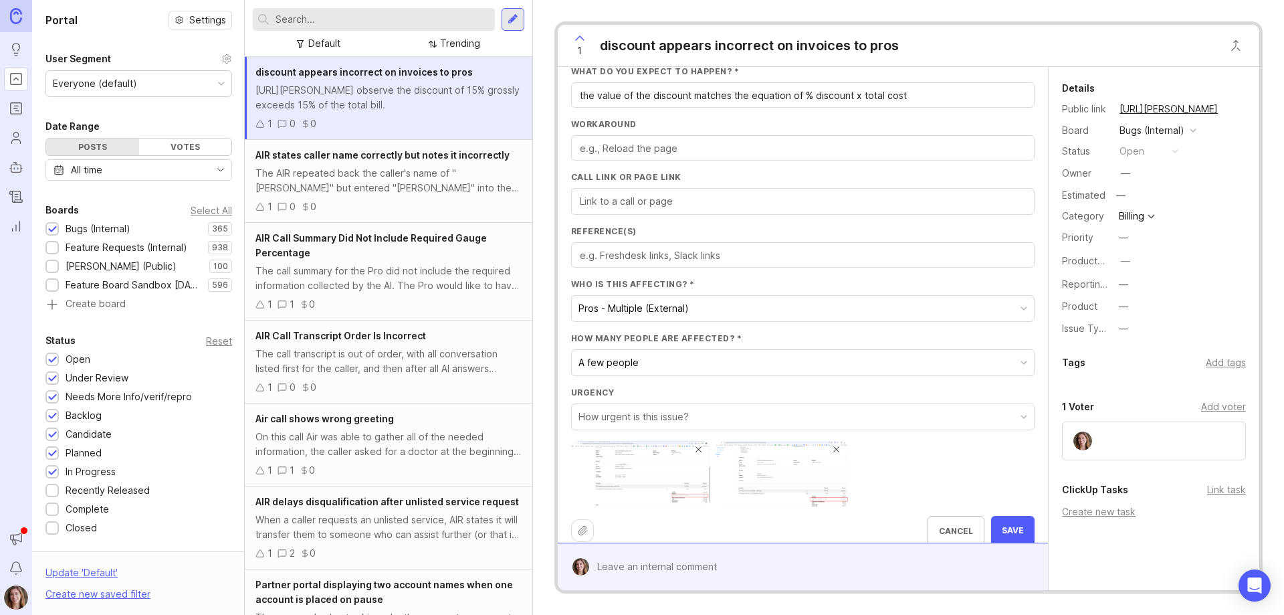
scroll to position [387, 0]
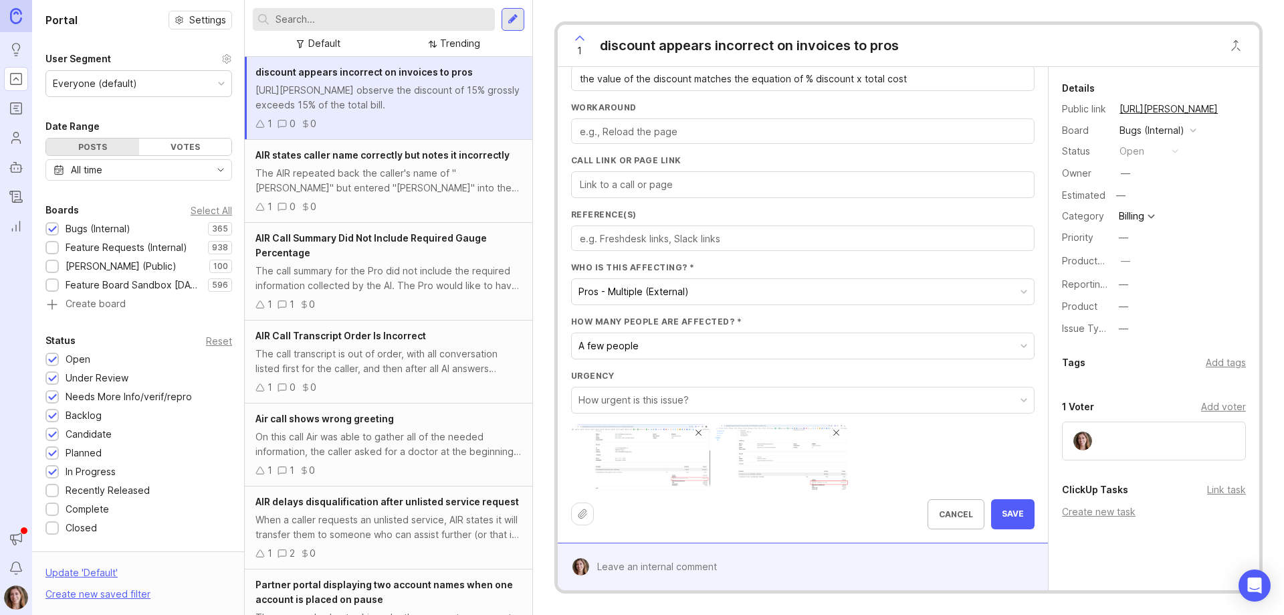
type textarea "[URL][PERSON_NAME] observe the discount of 15% grossly exceeds 15% of the total…"
click at [1013, 514] on span "Save" at bounding box center [1013, 513] width 22 height 11
